Goal: Information Seeking & Learning: Find specific fact

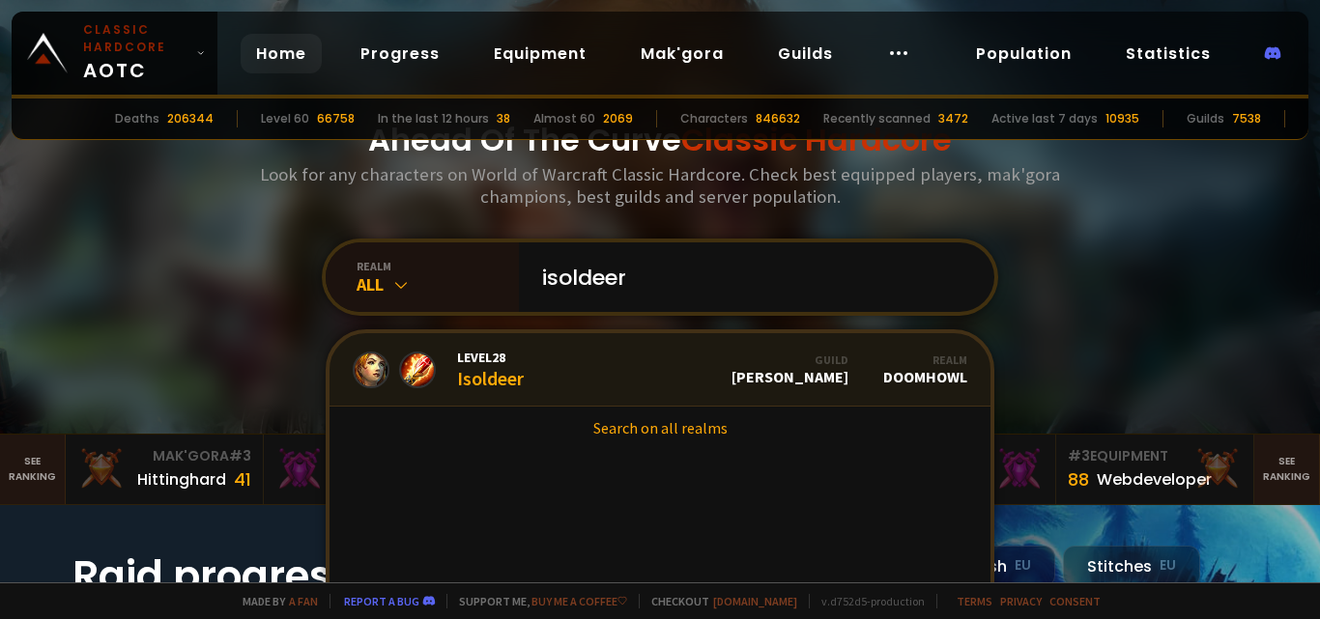
type input "isoldeer"
click at [518, 385] on link "Level 28 Isoldeer Guild [PERSON_NAME] Realm Doomhowl" at bounding box center [659, 369] width 661 height 73
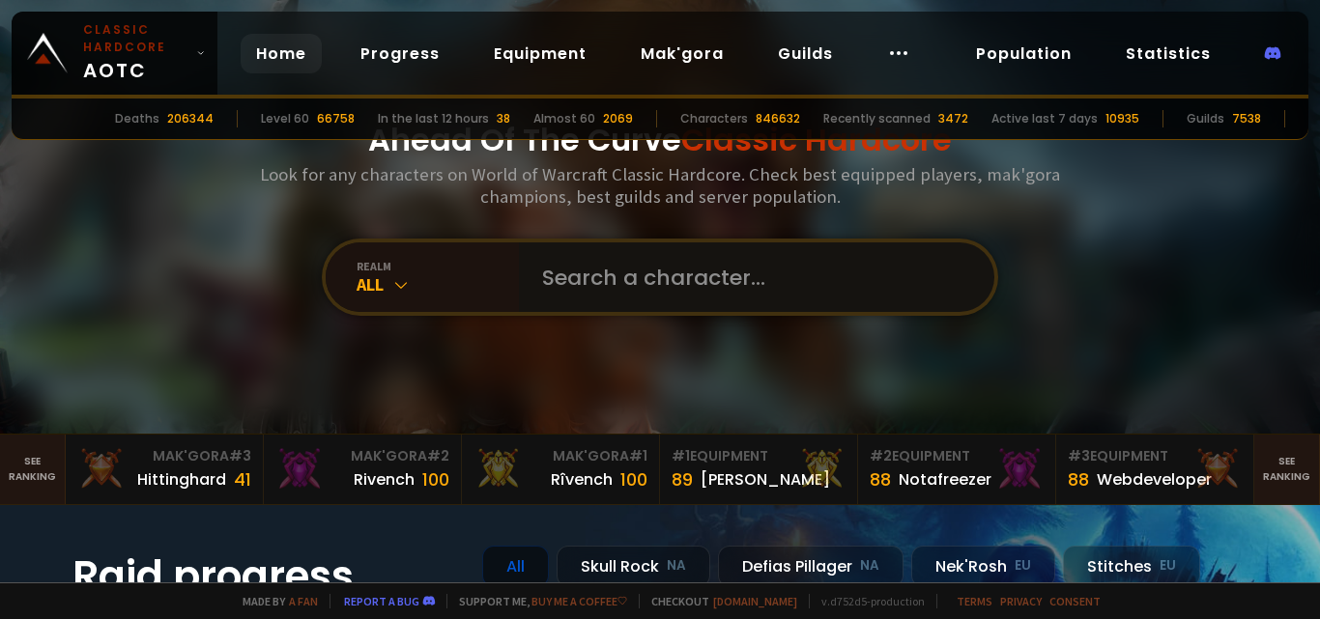
click at [675, 279] on input "text" at bounding box center [750, 277] width 441 height 70
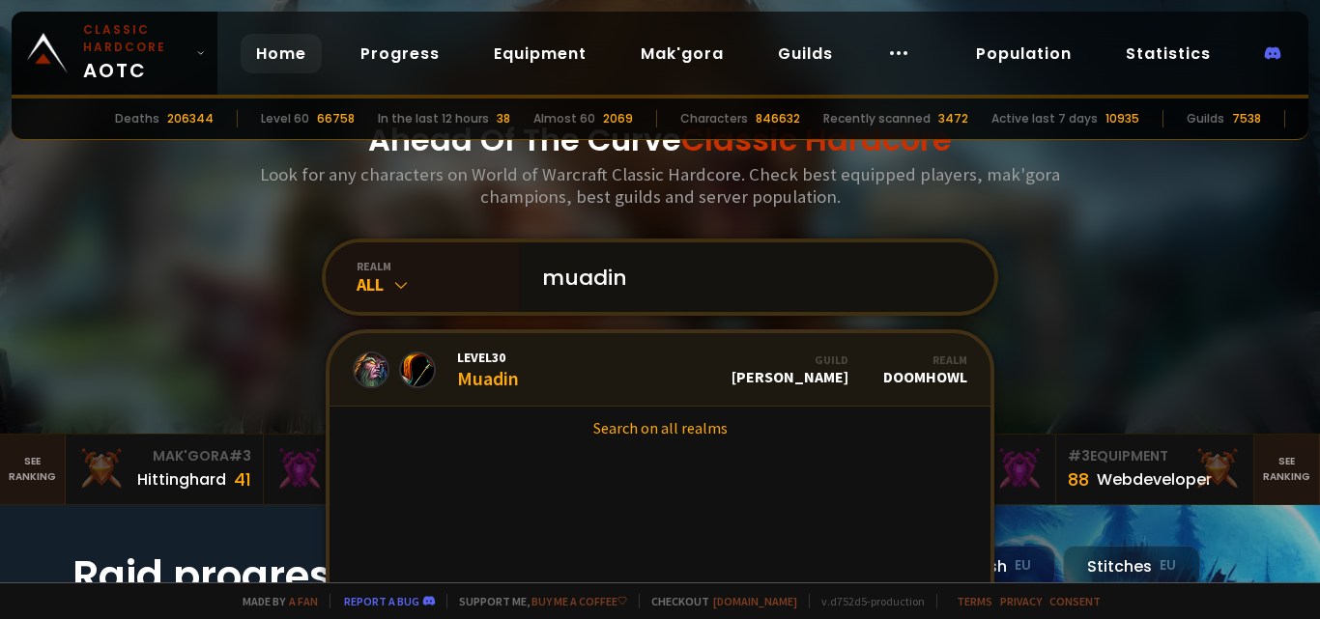
type input "muadin"
click at [556, 361] on link "Level 30 Muadin Guild [PERSON_NAME] Realm Doomhowl" at bounding box center [659, 369] width 661 height 73
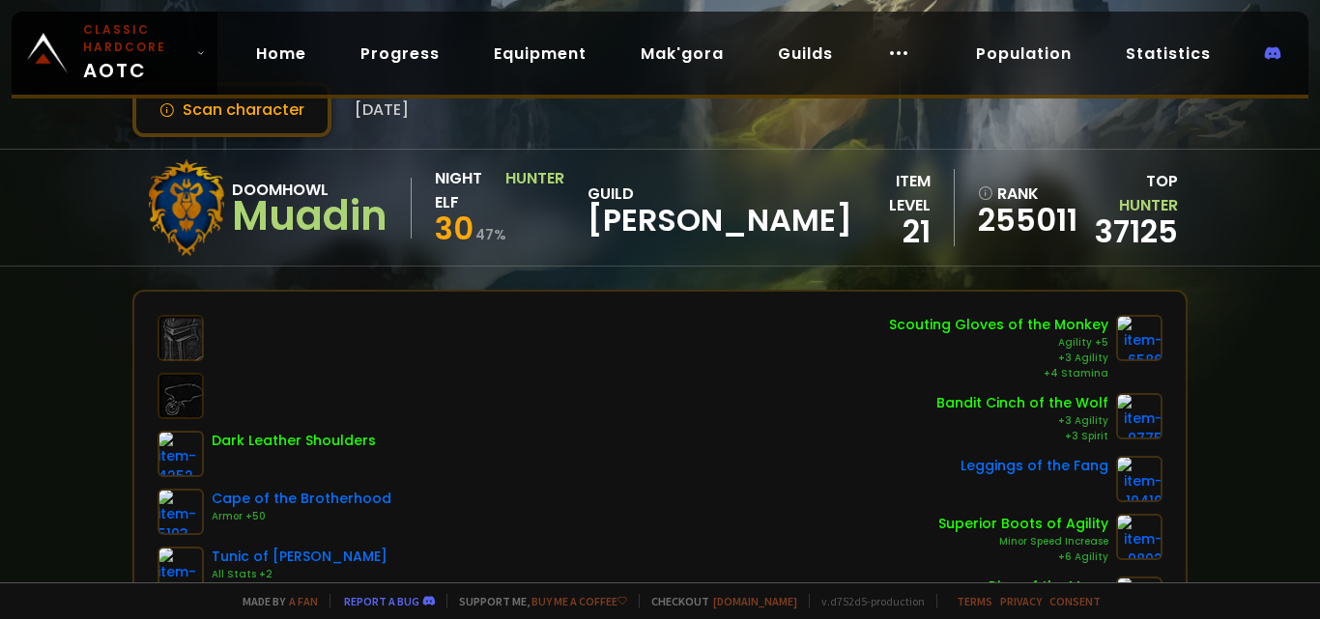
scroll to position [33, 0]
